Goal: Task Accomplishment & Management: Use online tool/utility

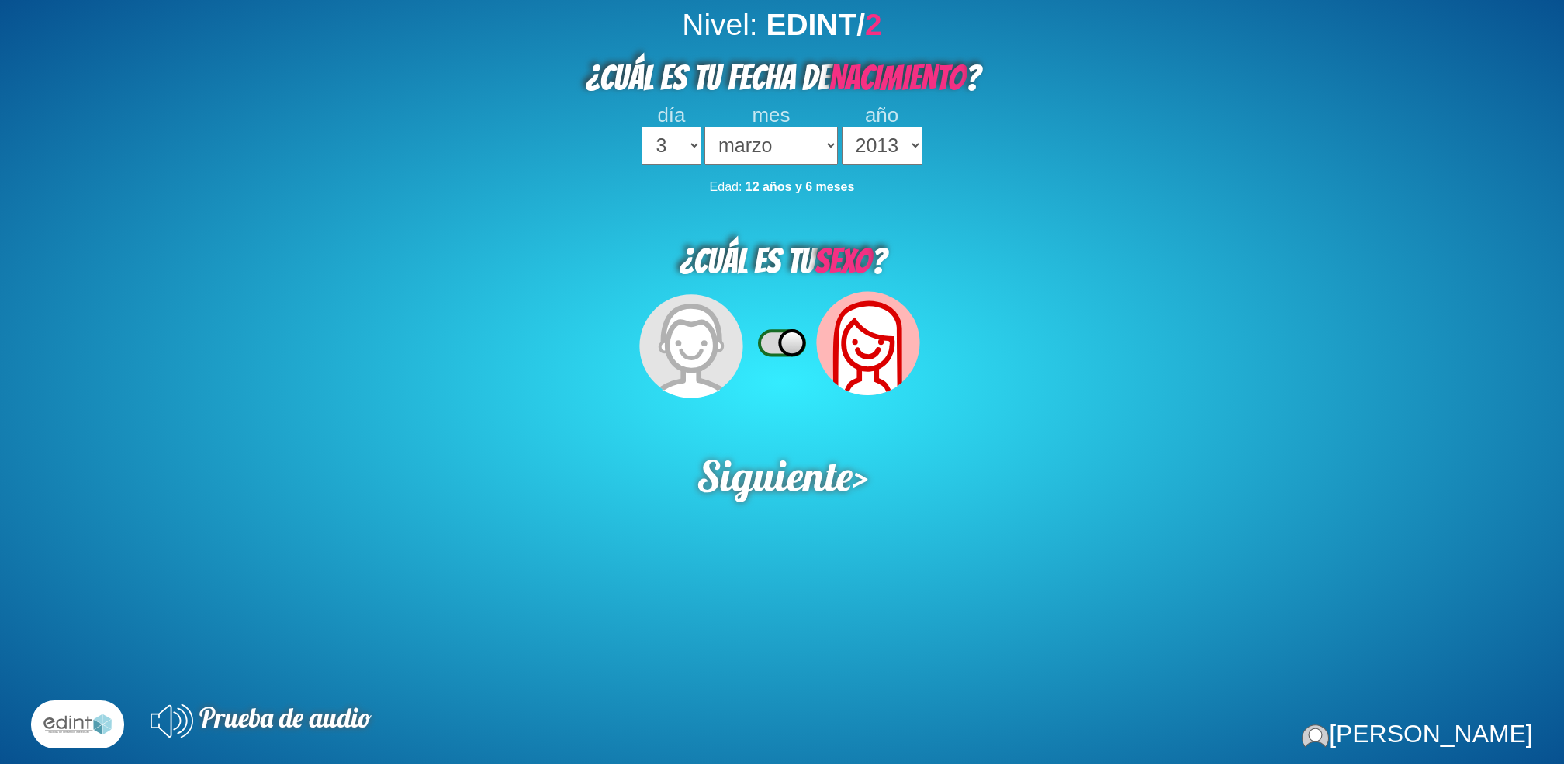
select select "3"
select select "03"
click at [891, 151] on select "2023 2022 2021 2020 2019 2018 2017 2016 2015 2014 2013 2012 2011 2010 2009 2008…" at bounding box center [882, 145] width 81 height 38
click at [842, 127] on select "2023 2022 2021 2020 2019 2018 2017 2016 2015 2014 2013 2012 2011 2010 2009 2008…" at bounding box center [882, 145] width 81 height 38
click at [908, 146] on select "2023 2022 2021 2020 2019 2018 2017 2016 2015 2014 2013 2012 2011 2010 2009 2008…" at bounding box center [882, 145] width 81 height 38
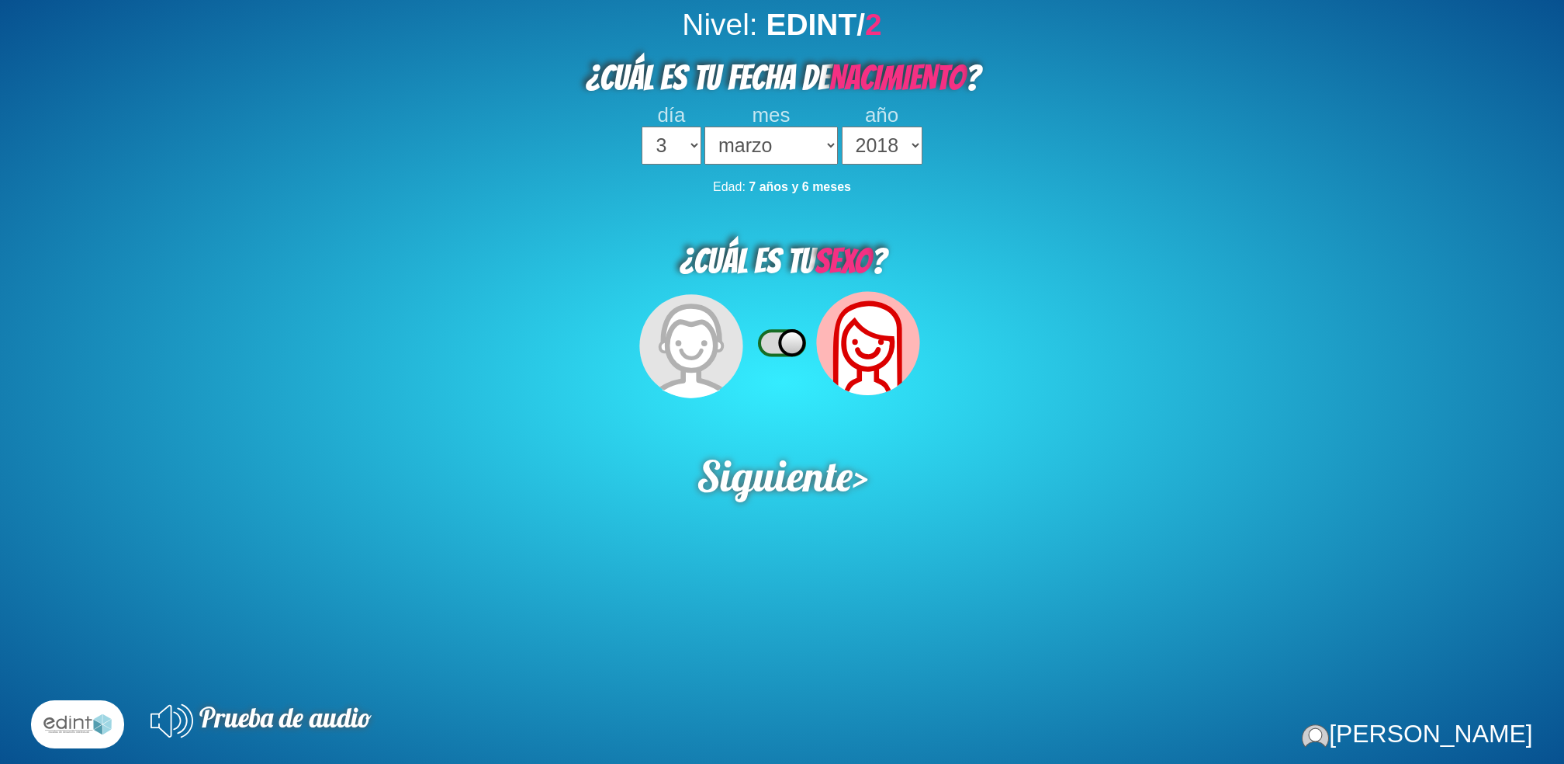
select select "2020"
click at [842, 127] on select "2023 2022 2021 2020 2019 2018 2017 2016 2015 2014 2013 2012 2011 2010 2009 2008…" at bounding box center [882, 145] width 81 height 38
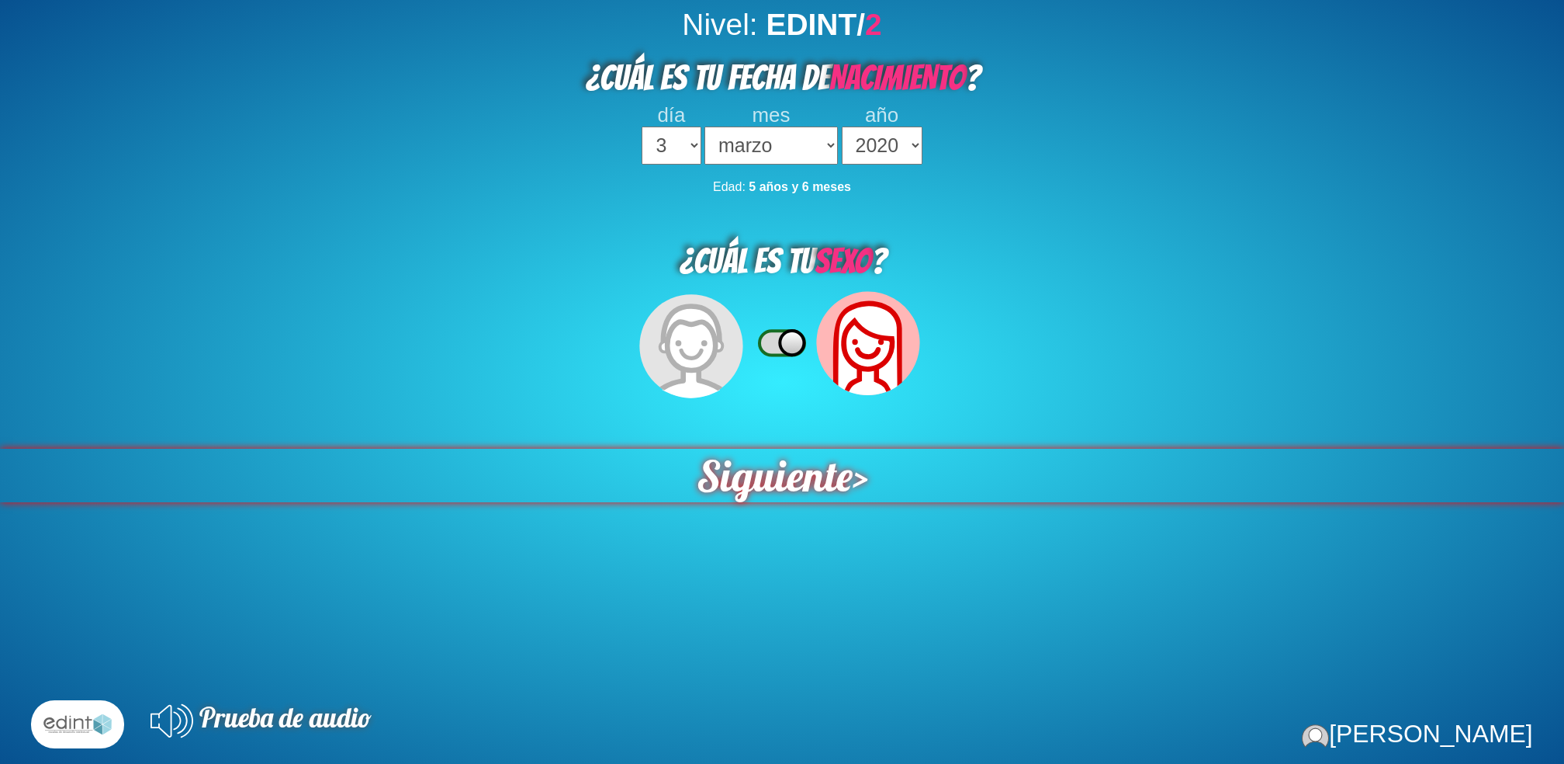
click at [793, 482] on span "Siguiente" at bounding box center [774, 475] width 156 height 54
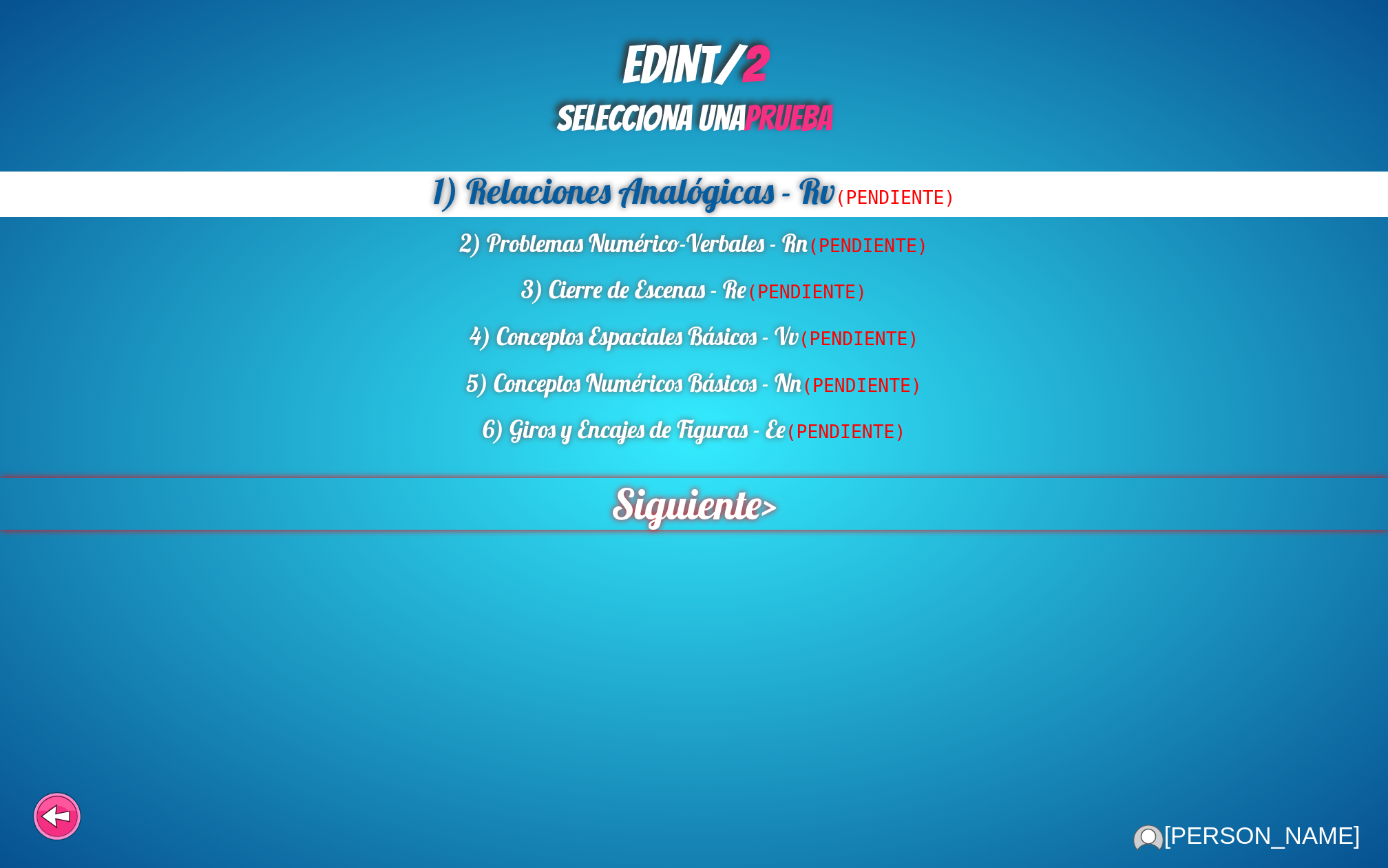
click at [687, 518] on span "Siguiente" at bounding box center [686, 503] width 150 height 51
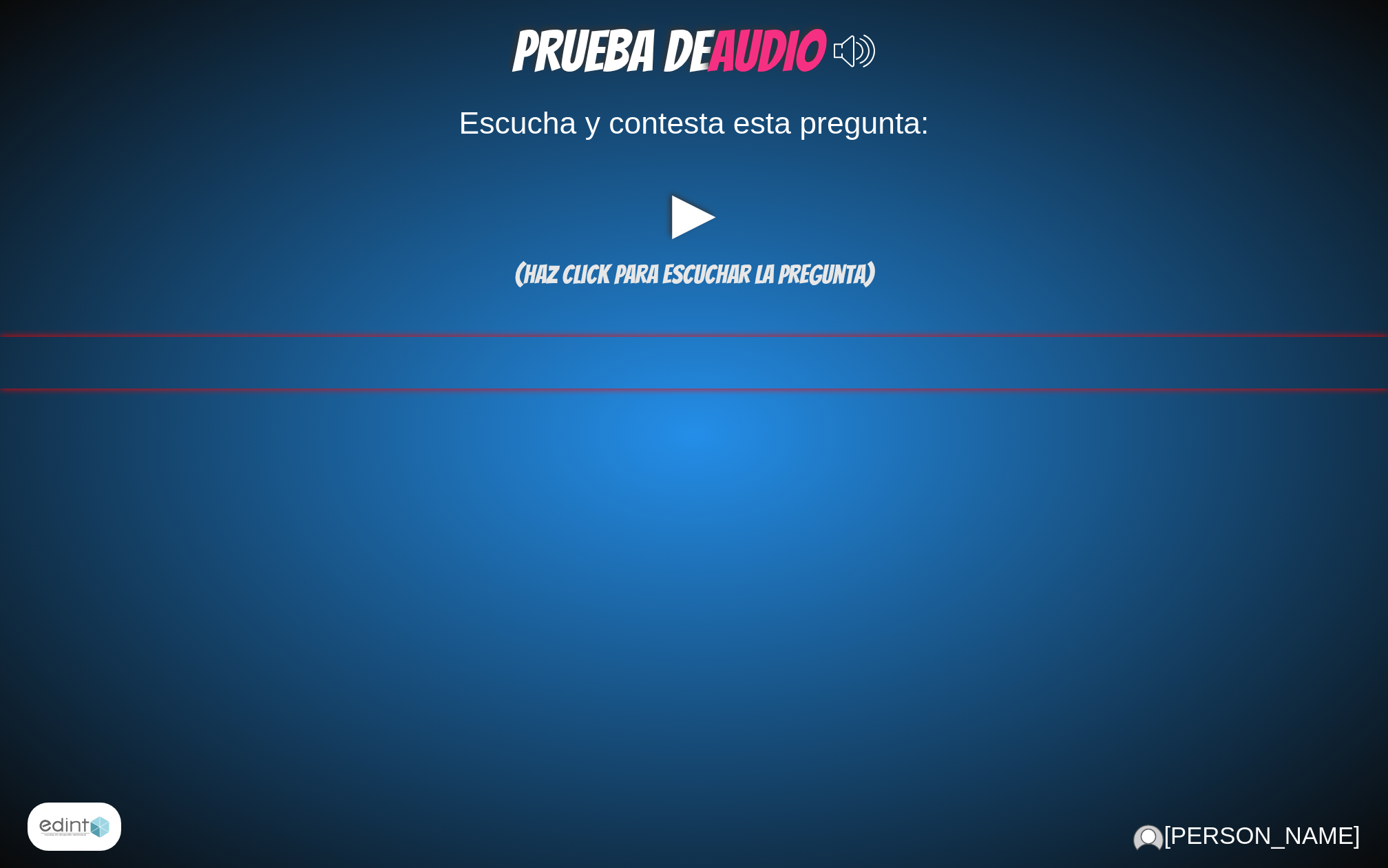
click at [682, 386] on div at bounding box center [694, 362] width 1388 height 51
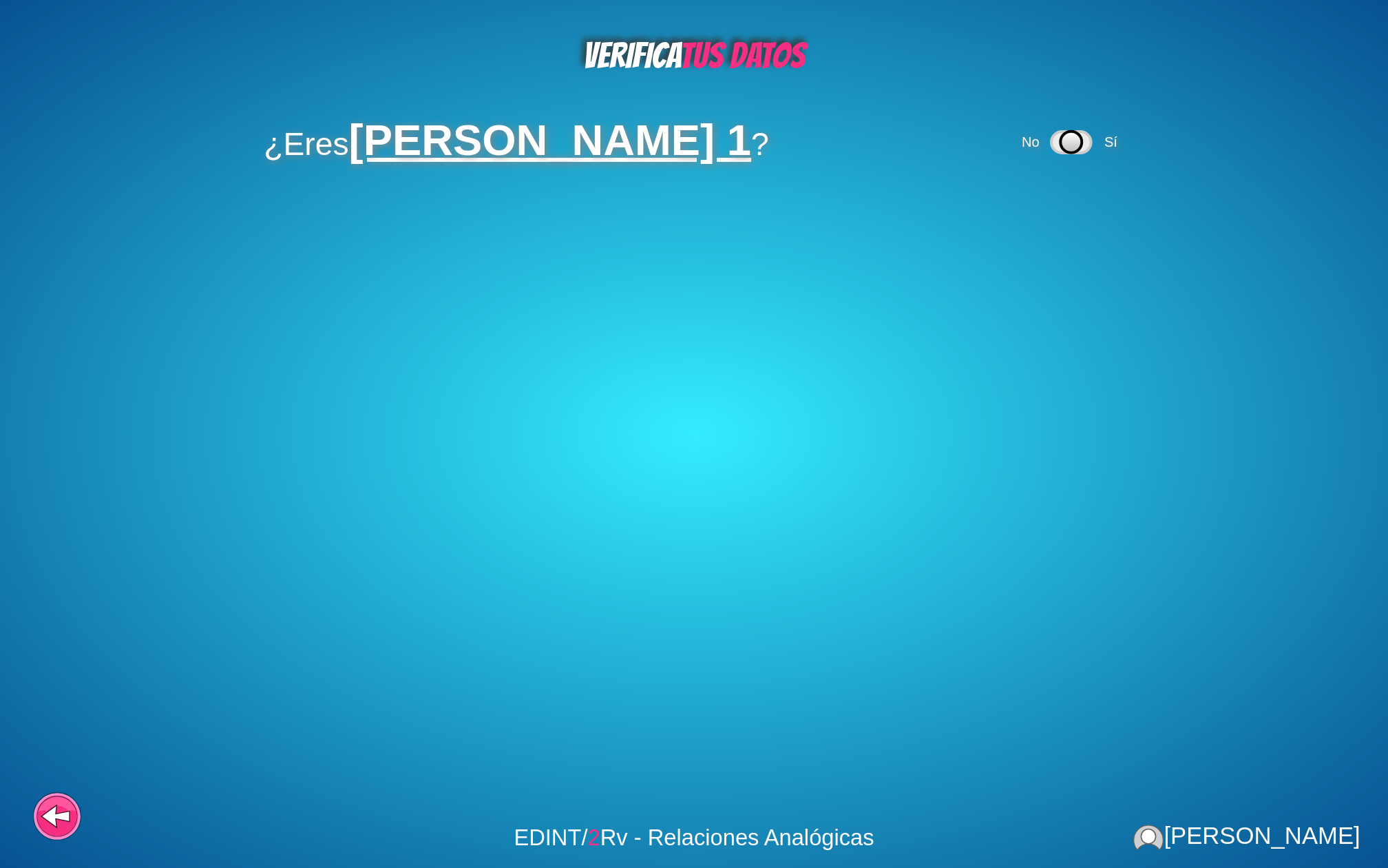
click at [1066, 130] on div "No Sí" at bounding box center [1071, 142] width 106 height 42
click at [1105, 144] on span "Sí" at bounding box center [1111, 141] width 13 height 15
click at [1042, 209] on span "Sí" at bounding box center [1038, 209] width 13 height 15
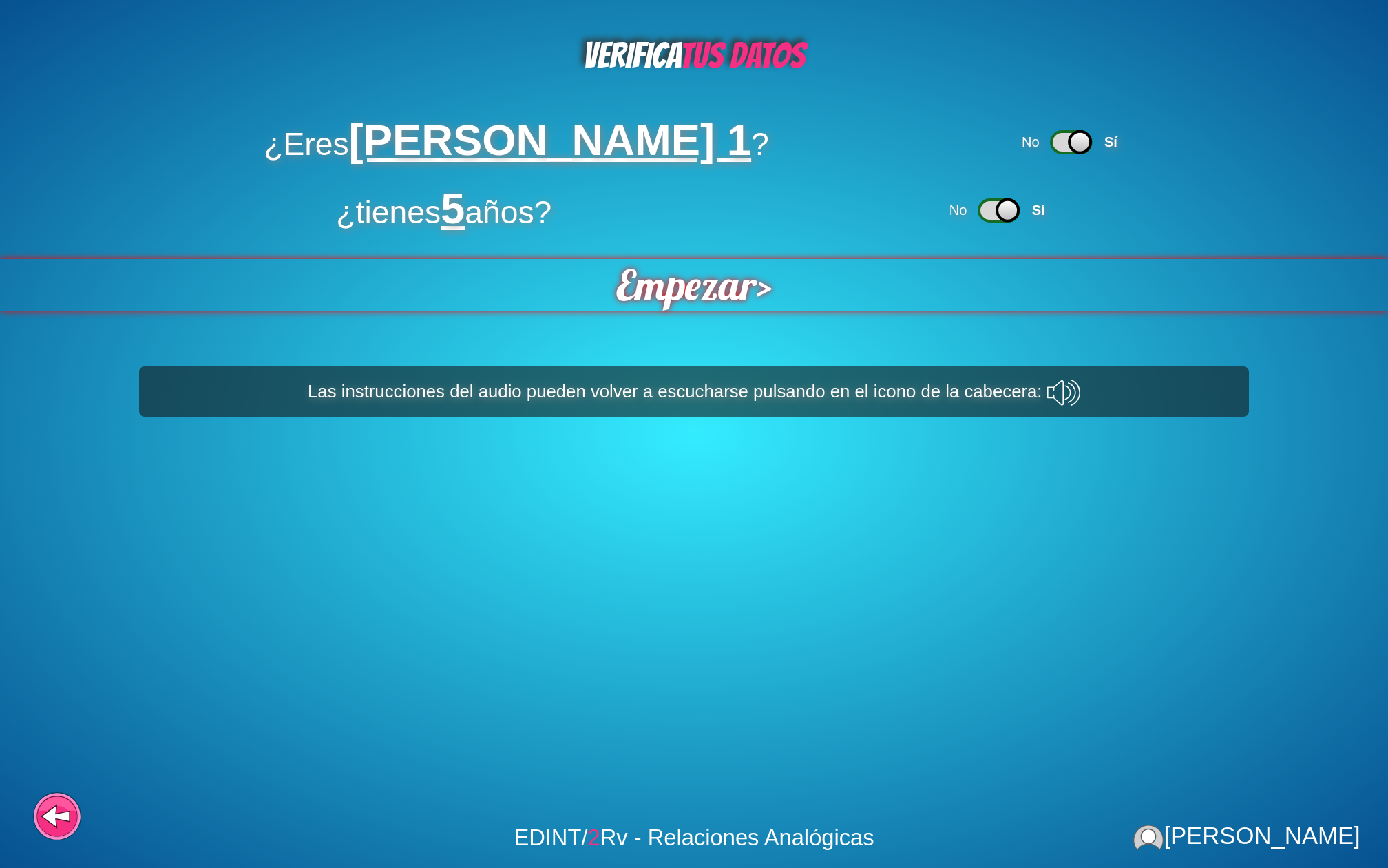
click at [721, 279] on span "Empezar" at bounding box center [686, 285] width 140 height 51
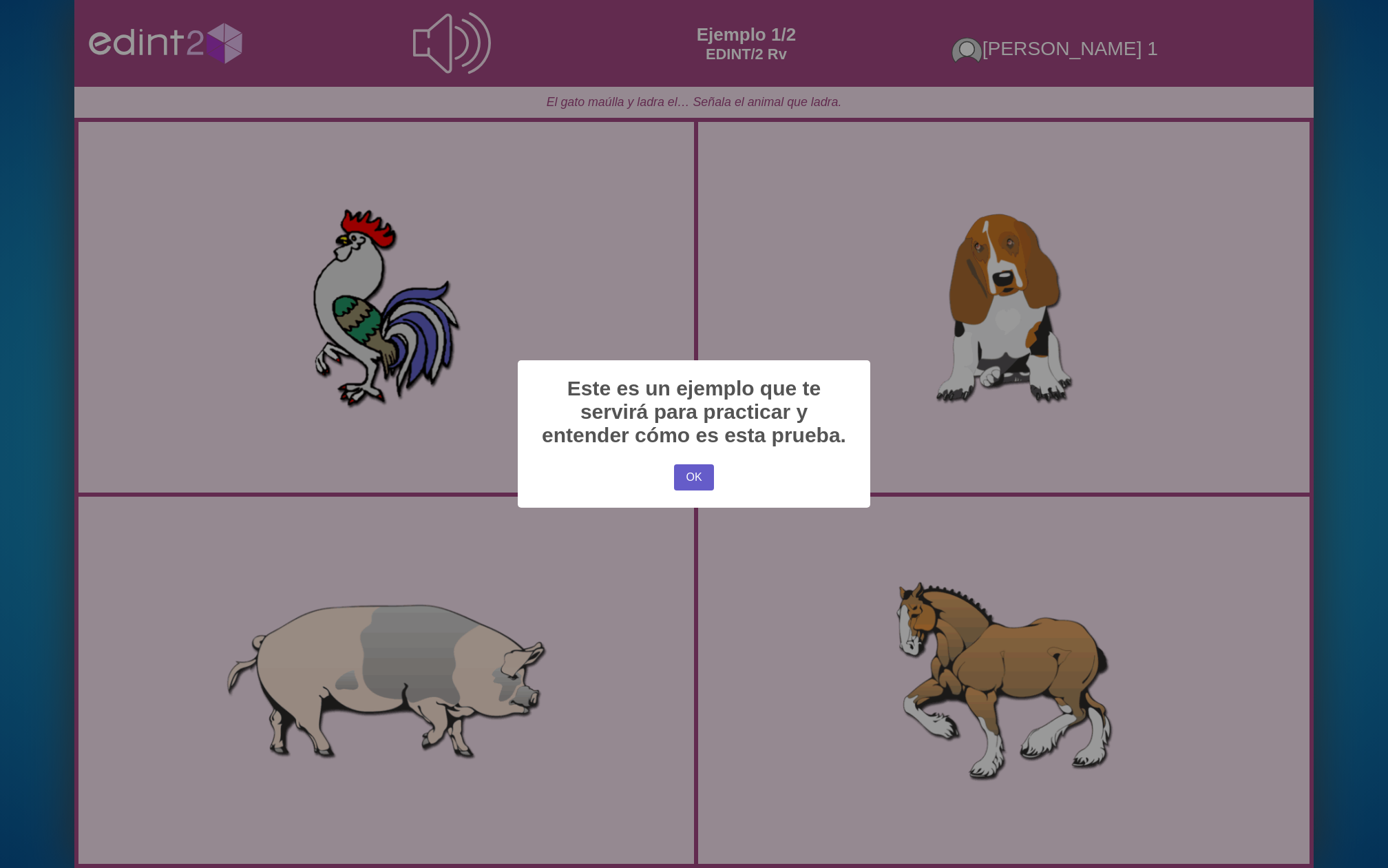
click at [690, 482] on button "OK" at bounding box center [694, 477] width 40 height 26
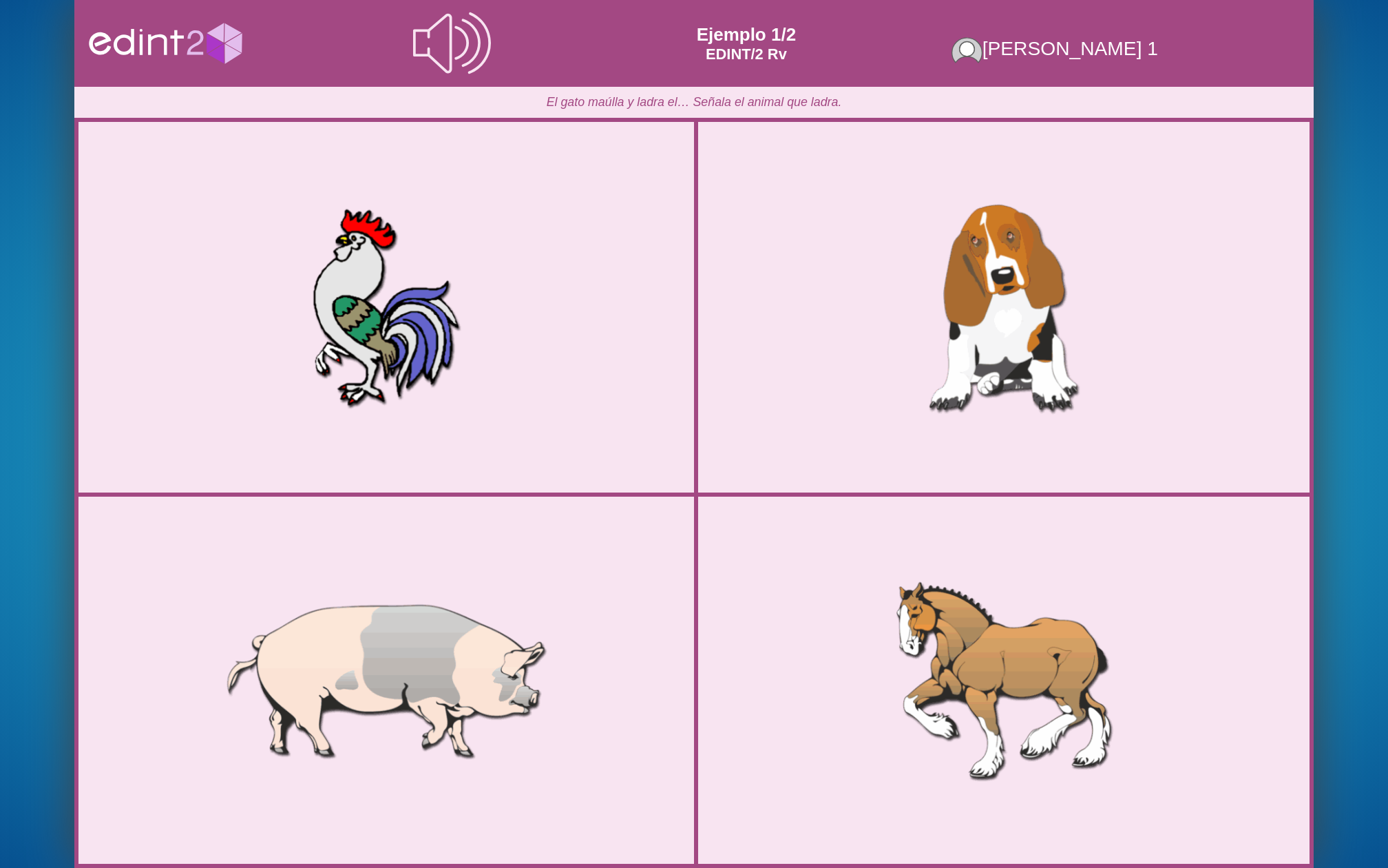
click at [899, 374] on div at bounding box center [1004, 307] width 611 height 306
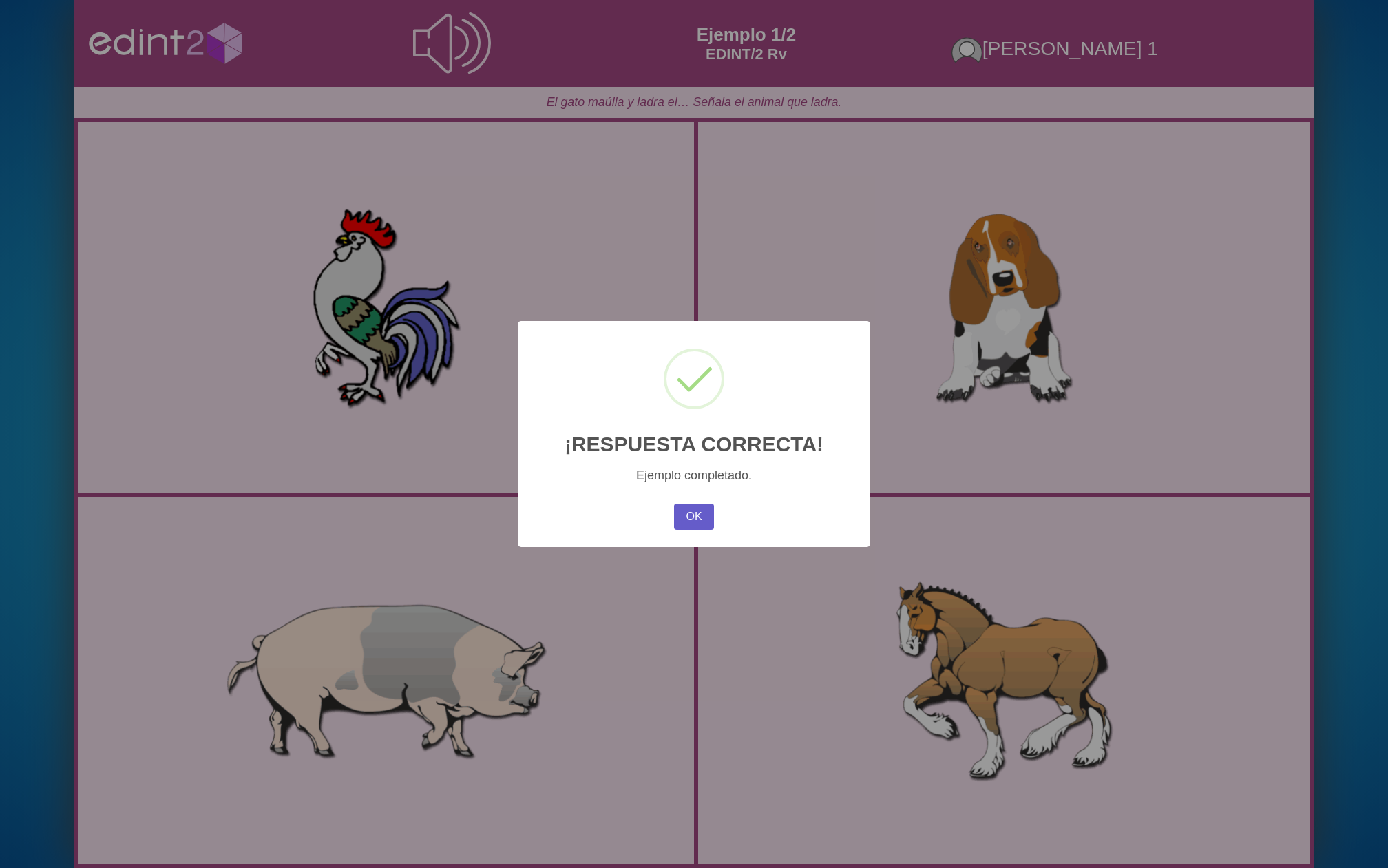
click at [702, 511] on button "OK" at bounding box center [694, 516] width 40 height 26
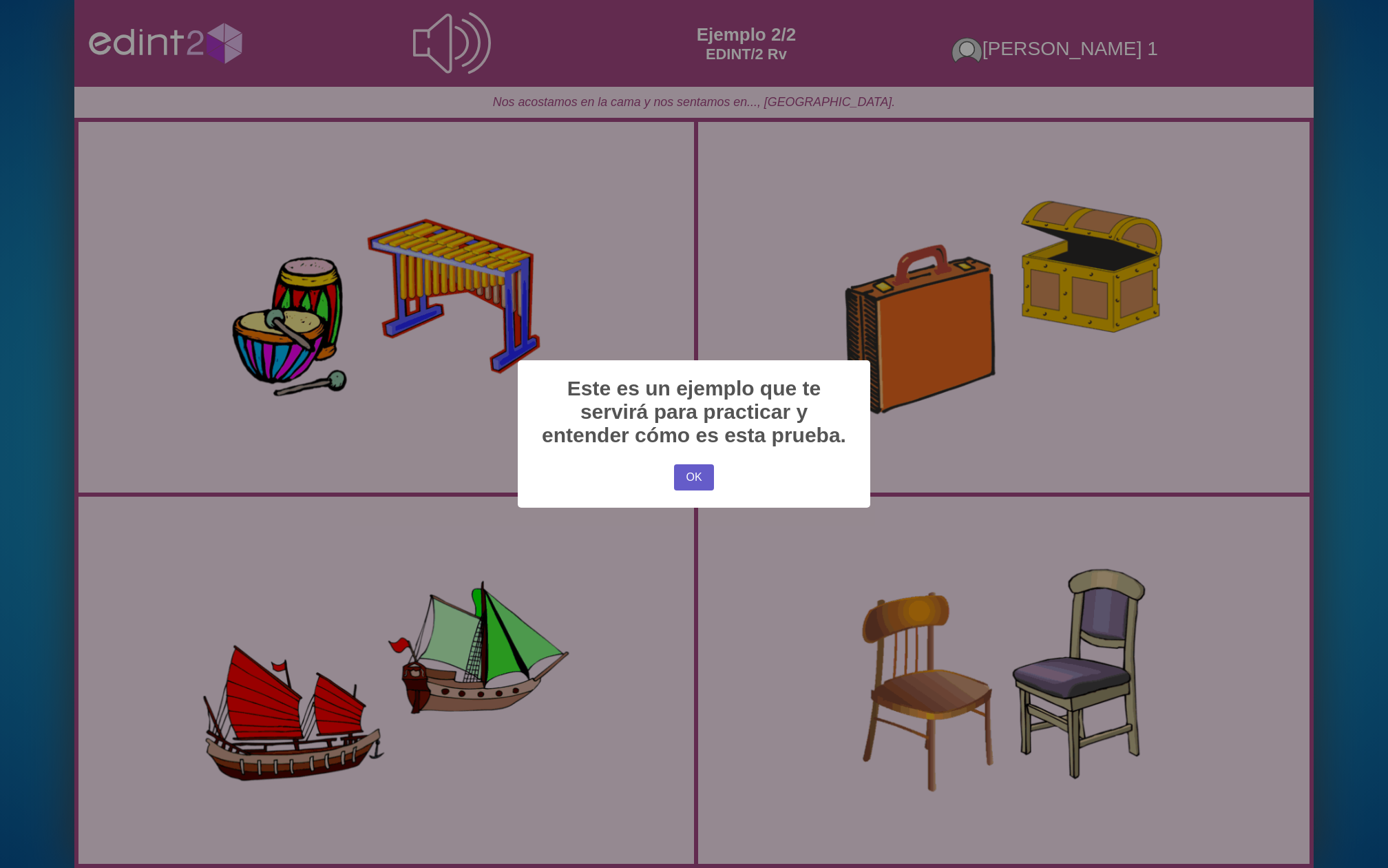
click at [692, 477] on button "OK" at bounding box center [694, 477] width 40 height 26
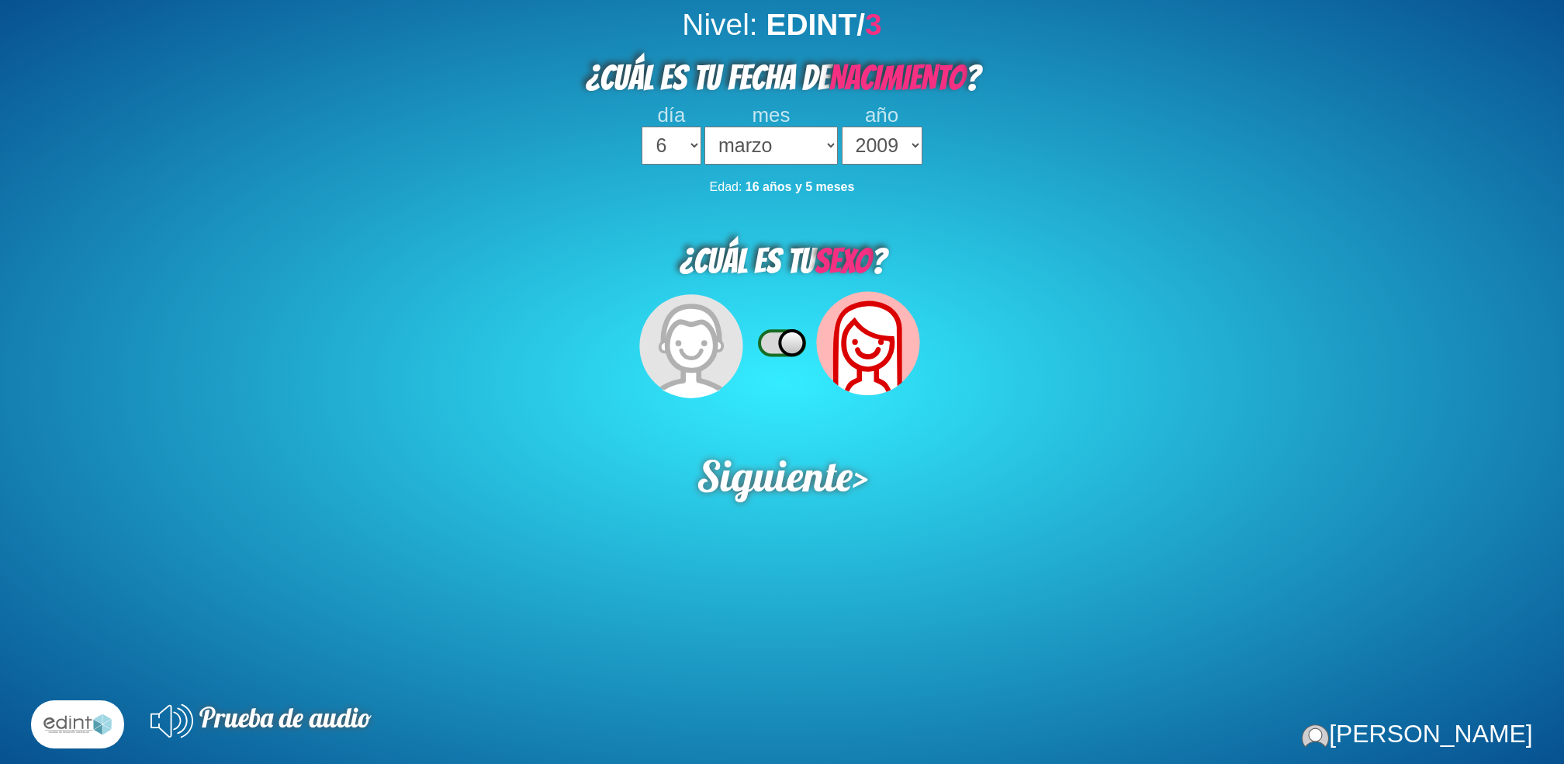
select select "6"
select select "03"
select select "2009"
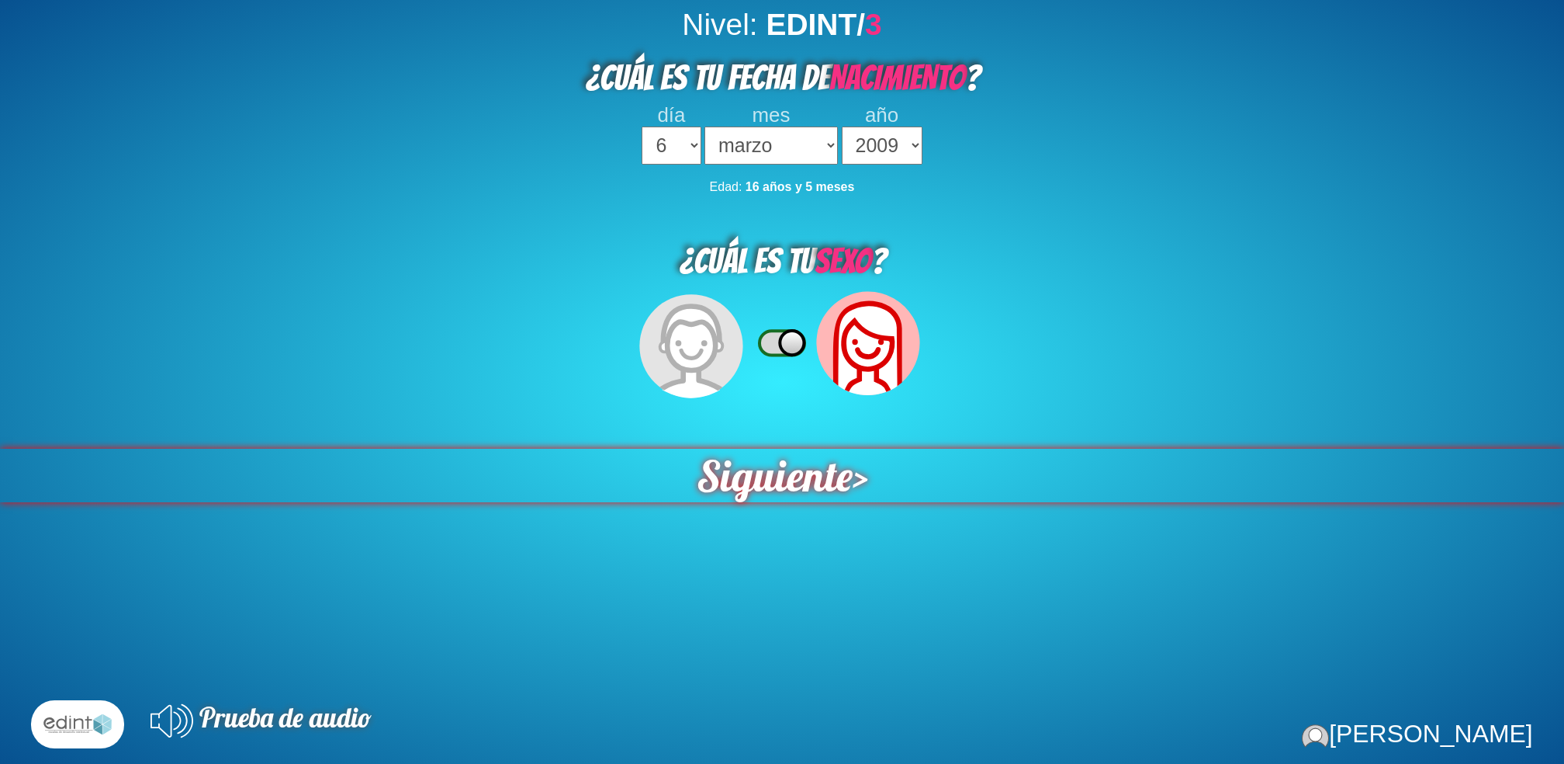
click at [775, 462] on span "Siguiente" at bounding box center [774, 475] width 156 height 54
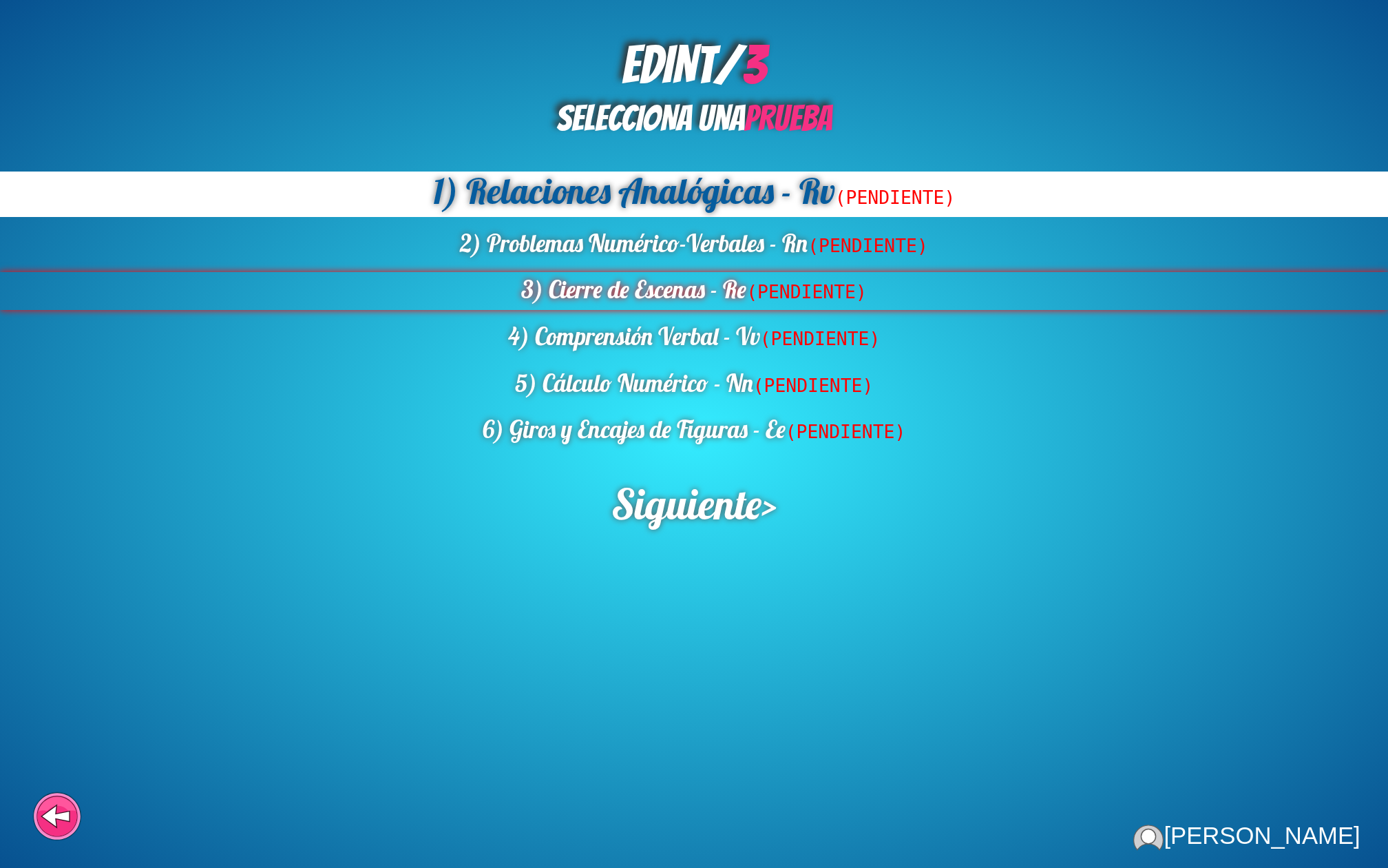
click at [663, 297] on div "3) Cierre de Escenas - Re (PENDIENTE)" at bounding box center [694, 290] width 1388 height 38
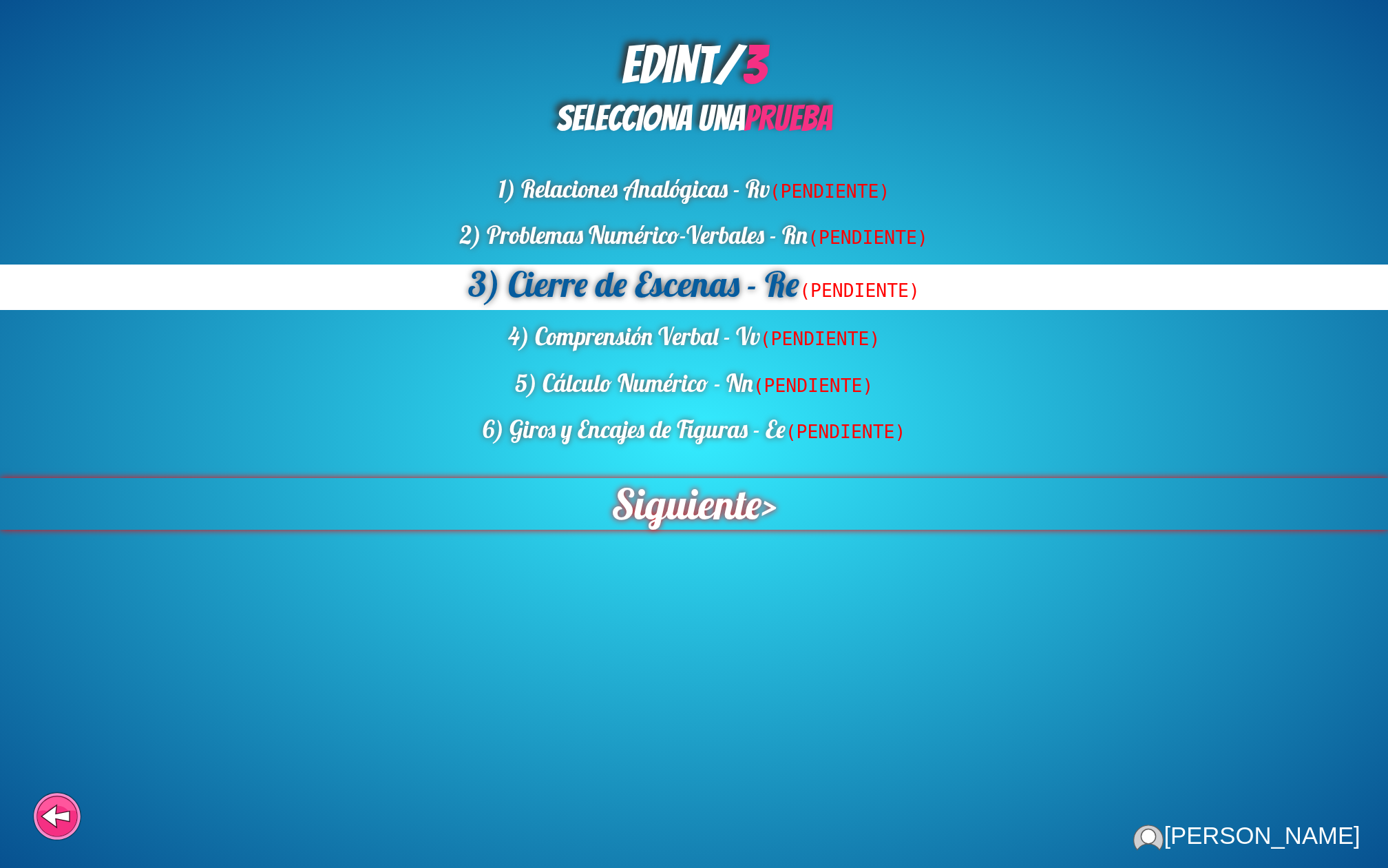
click at [672, 506] on span "Siguiente" at bounding box center [686, 503] width 150 height 51
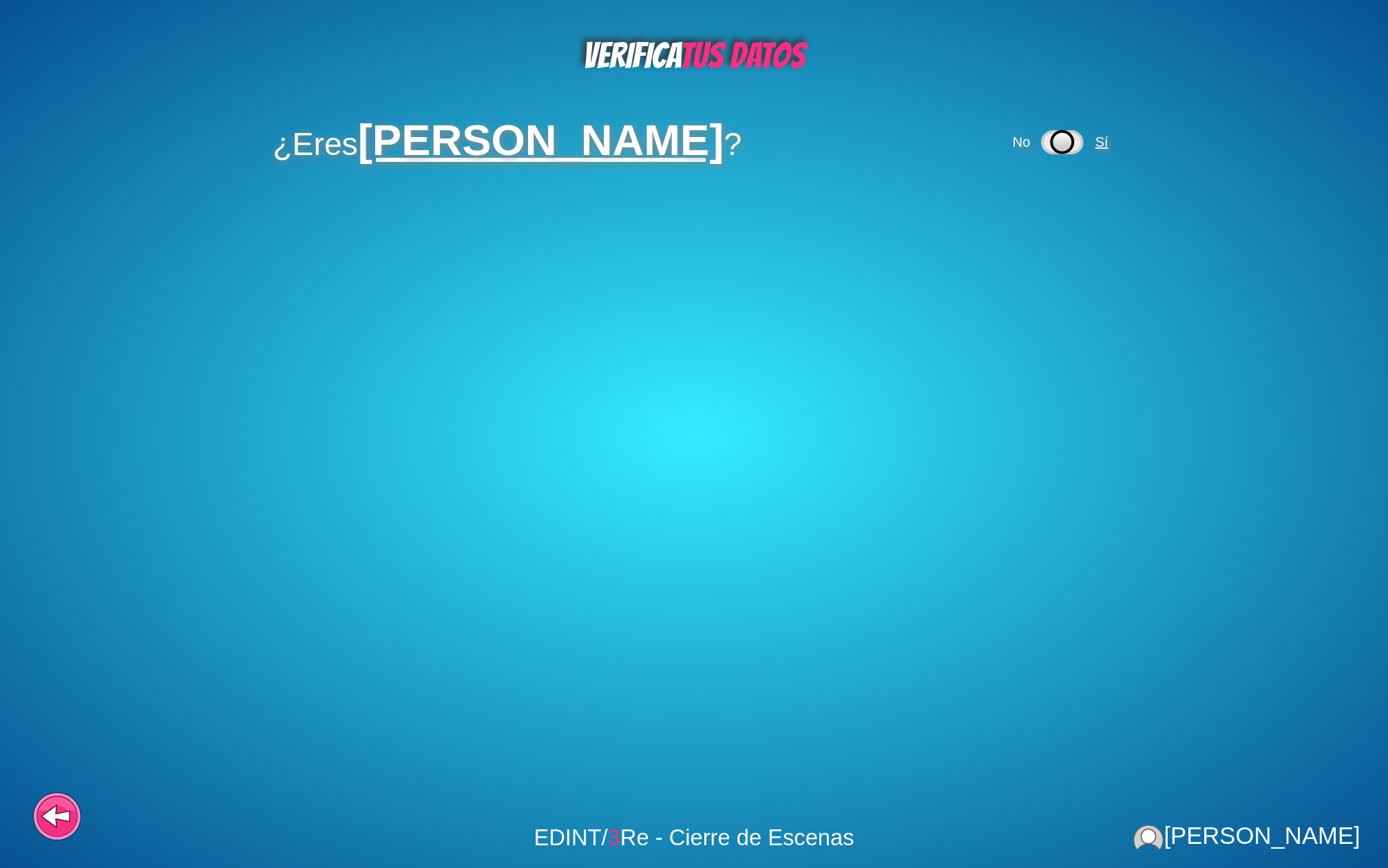
click at [1108, 149] on span "Sí" at bounding box center [1102, 141] width 13 height 15
click at [1044, 209] on span "Sí" at bounding box center [1045, 209] width 13 height 15
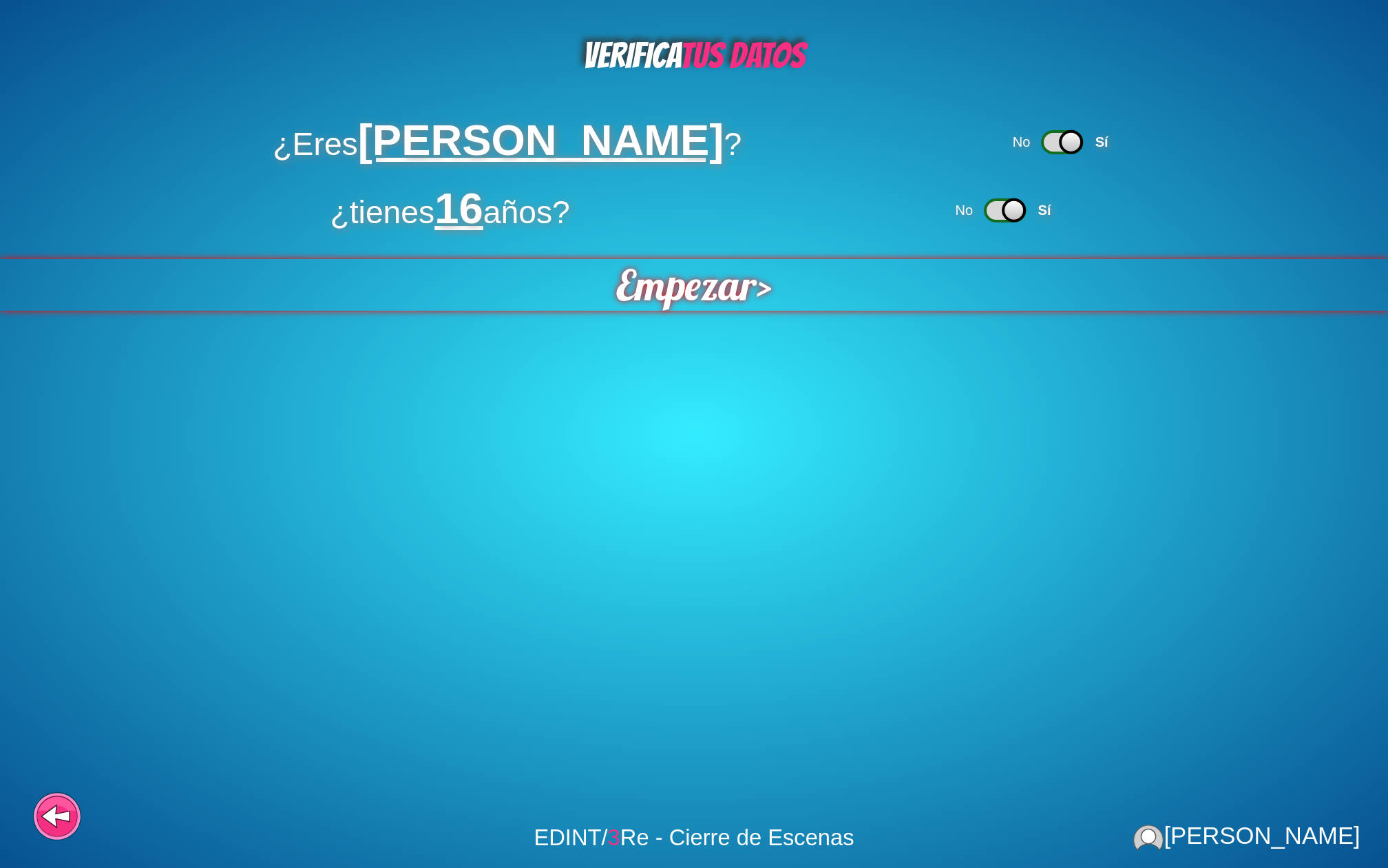
click at [702, 296] on span "Empezar" at bounding box center [686, 285] width 141 height 51
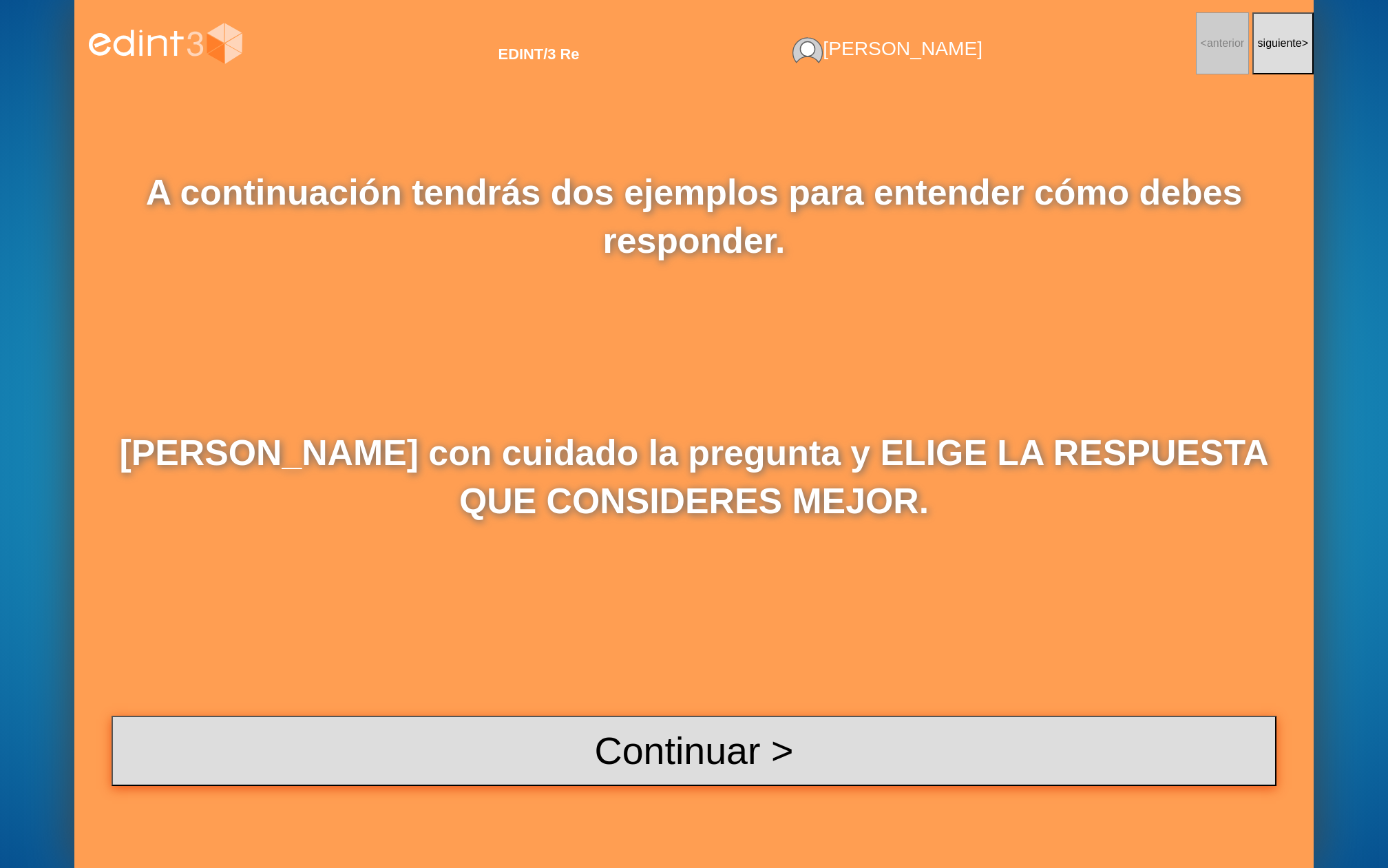
click at [713, 677] on button "Continuar >" at bounding box center [694, 750] width 1165 height 70
